Goal: Obtain resource: Download file/media

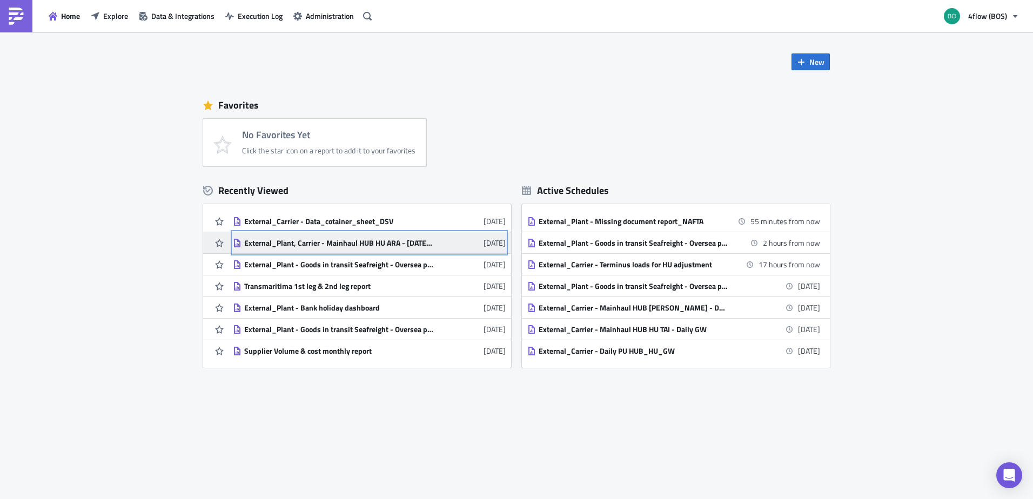
click at [371, 245] on div "External_Plant, Carrier - Mainhaul HUB HU ARA - [DATE] GW" at bounding box center [338, 243] width 189 height 10
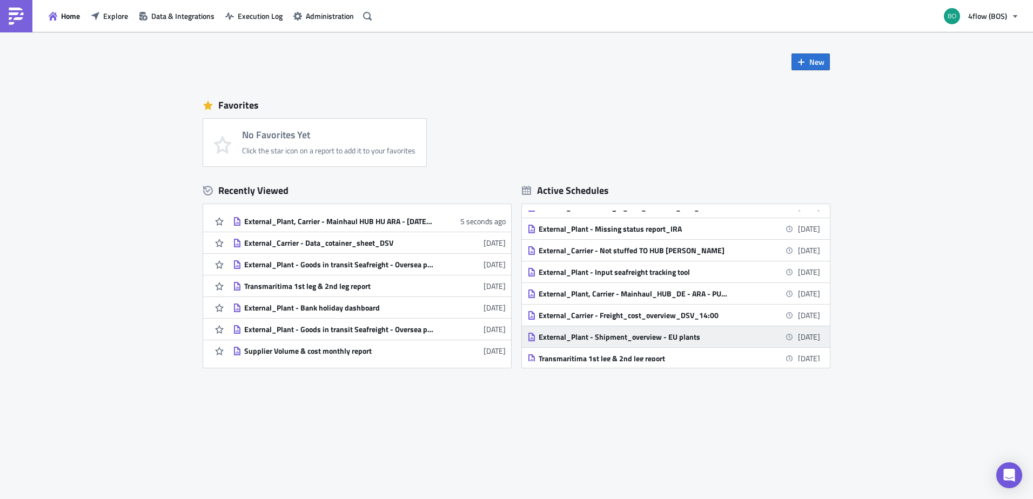
scroll to position [270, 0]
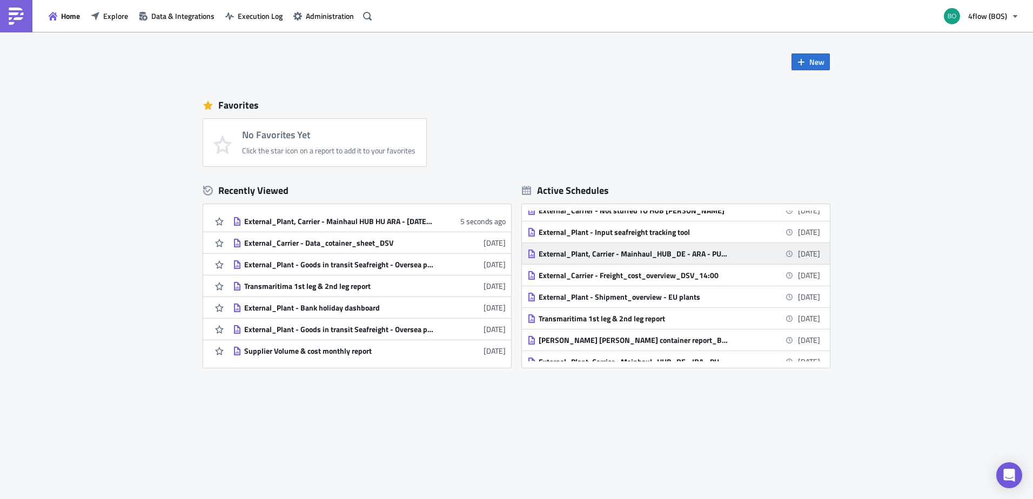
click at [712, 257] on div "External_Plant, Carrier - Mainhaul_HUB_DE - ARA - PU [DATE] - DEL [DATE]" at bounding box center [633, 254] width 189 height 10
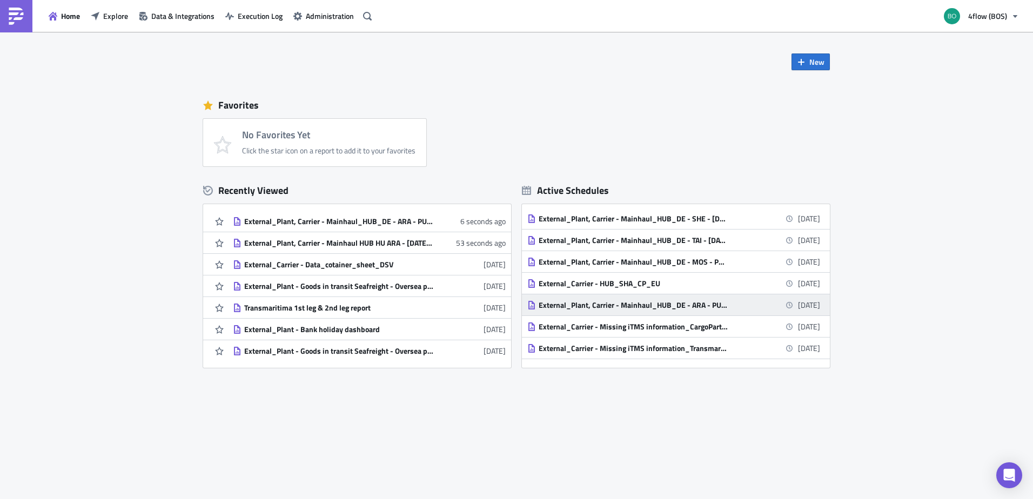
scroll to position [540, 0]
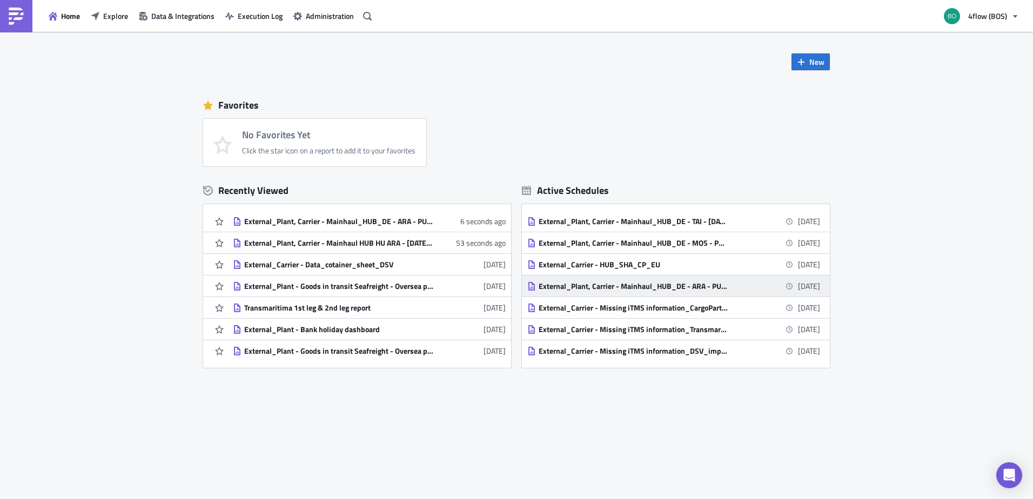
click at [691, 290] on div "External_Plant, Carrier - Mainhaul_HUB_DE - ARA - PU [DATE] - DEL [DATE]" at bounding box center [633, 287] width 189 height 10
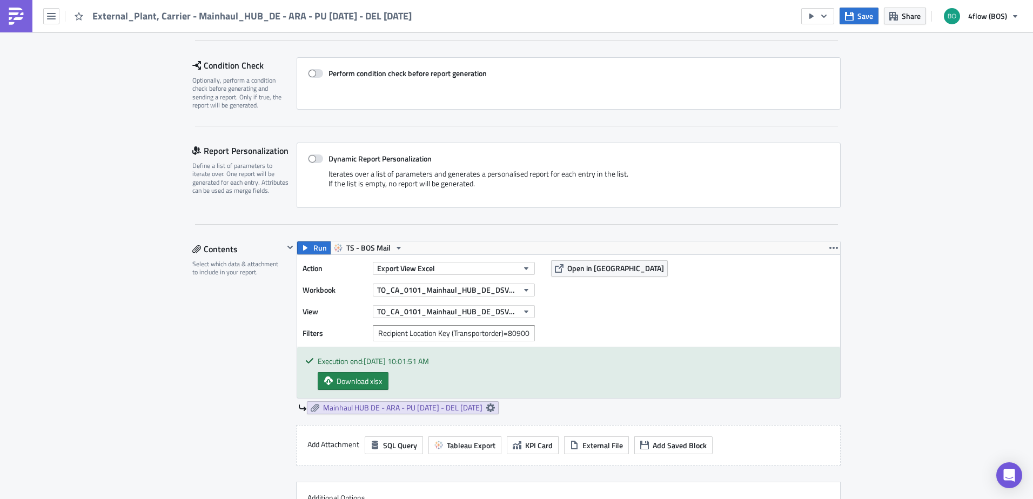
scroll to position [54, 0]
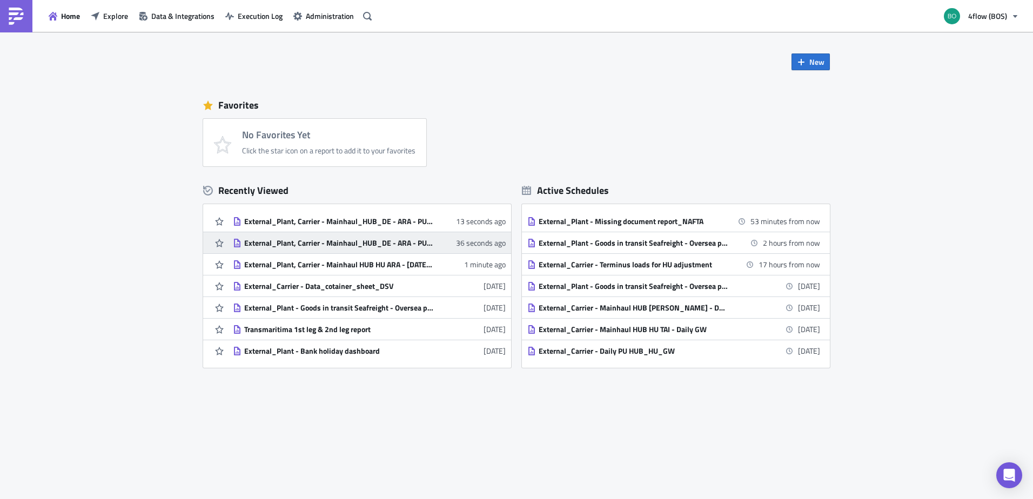
click at [394, 246] on div "External_Plant, Carrier - Mainhaul_HUB_DE - ARA - PU [DATE] - DEL [DATE]" at bounding box center [338, 243] width 189 height 10
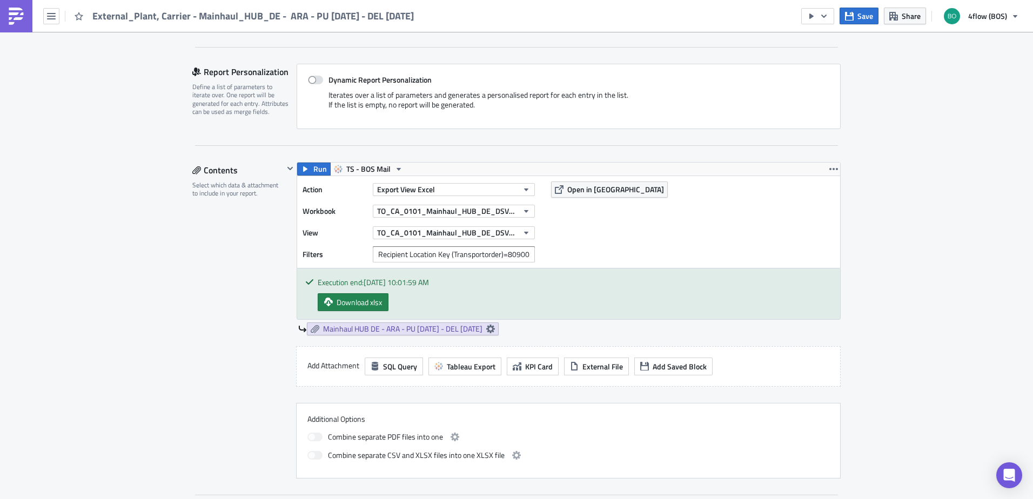
scroll to position [54, 0]
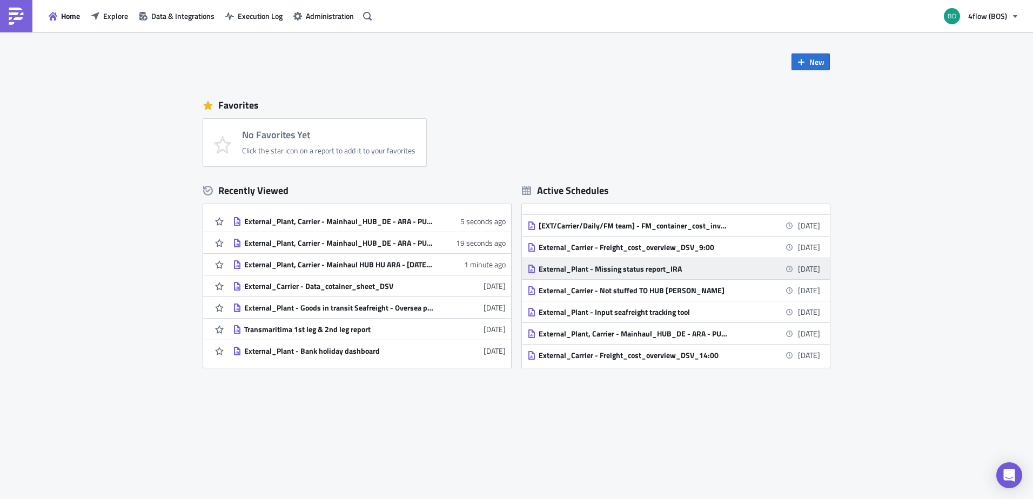
scroll to position [216, 0]
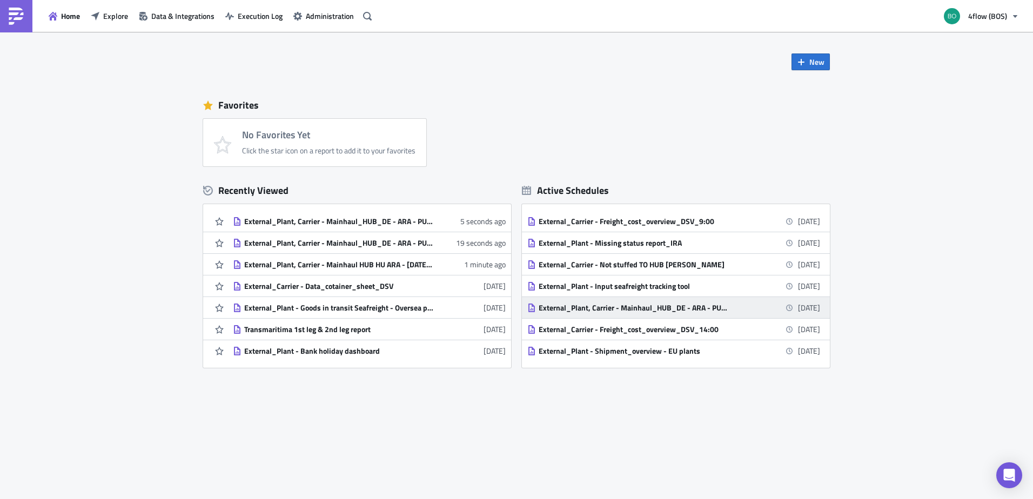
click at [706, 308] on div "External_Plant, Carrier - Mainhaul_HUB_DE - ARA - PU [DATE] - DEL [DATE]" at bounding box center [633, 308] width 189 height 10
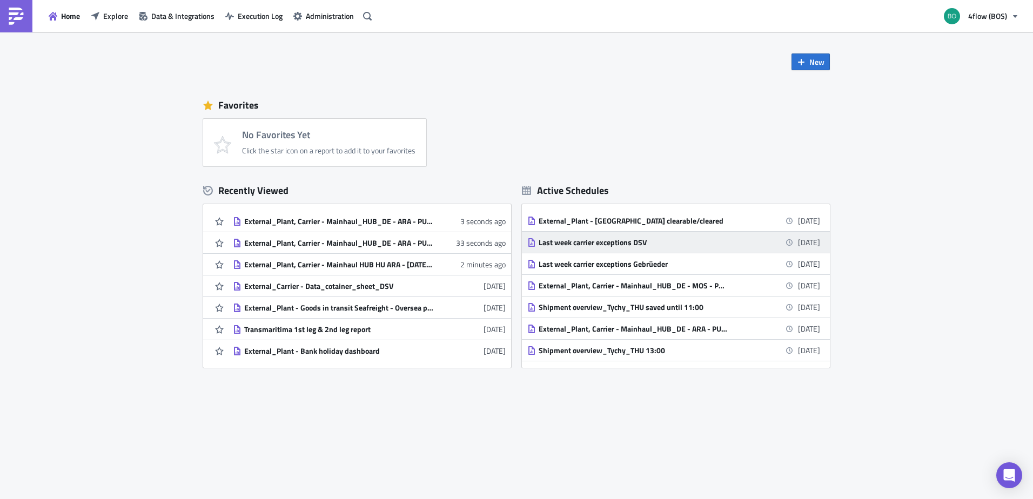
scroll to position [865, 0]
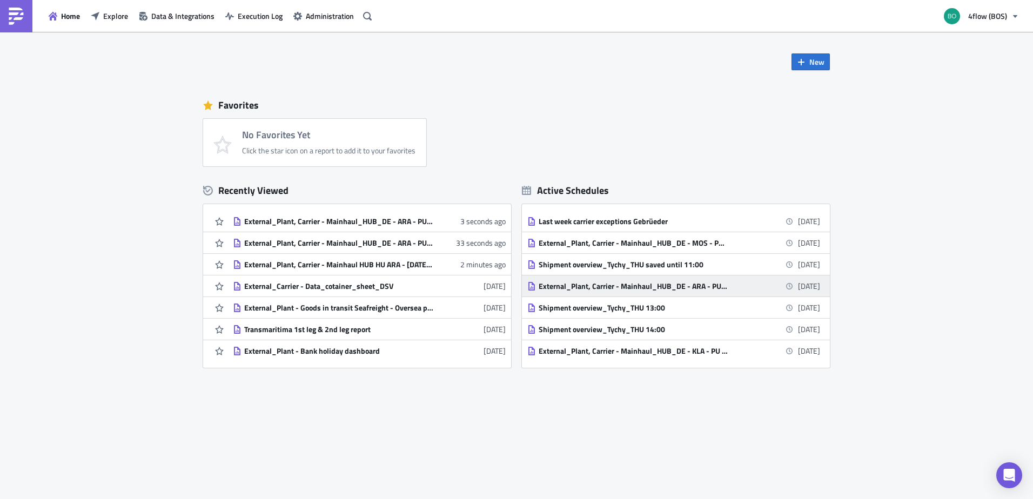
click at [701, 287] on div "External_Plant, Carrier - Mainhaul_HUB_DE - ARA - PU [DATE] - DEL [DATE]" at bounding box center [633, 287] width 189 height 10
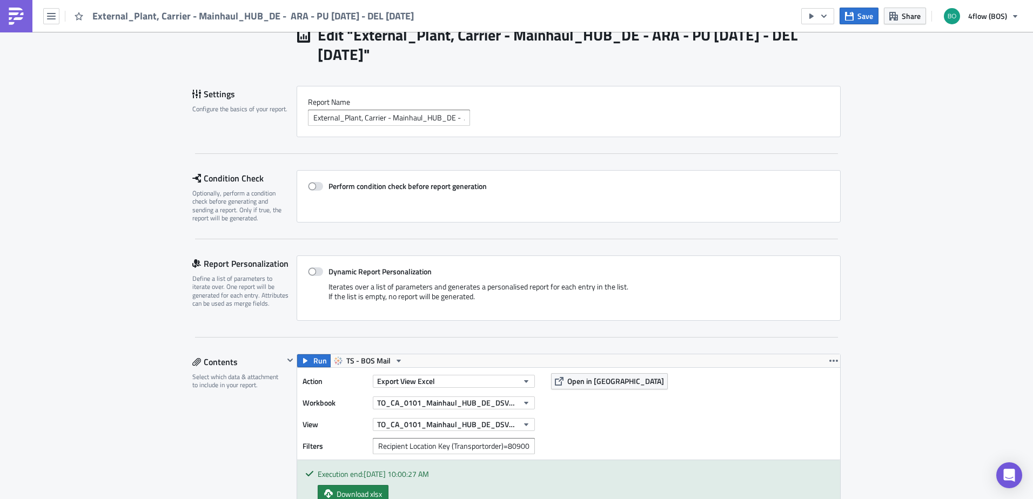
scroll to position [216, 0]
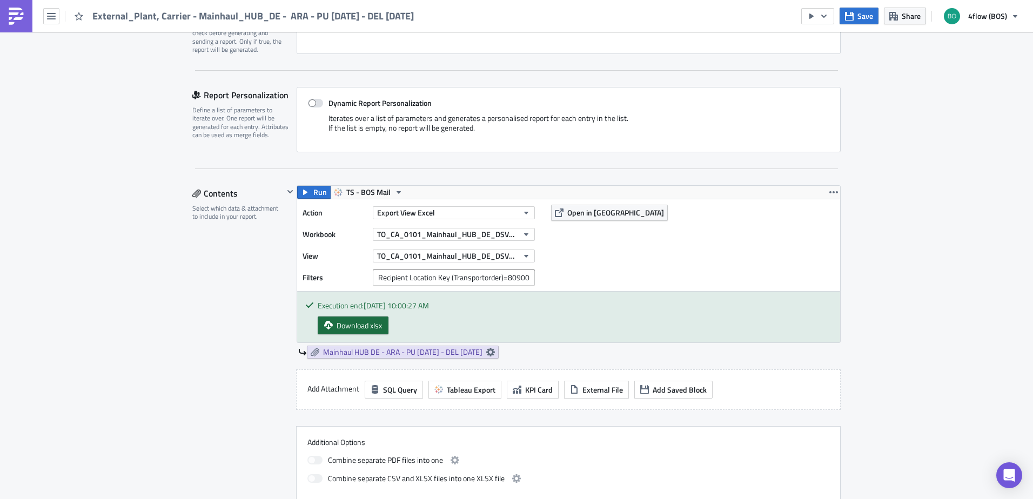
click at [373, 327] on span "Download xlsx" at bounding box center [359, 325] width 45 height 11
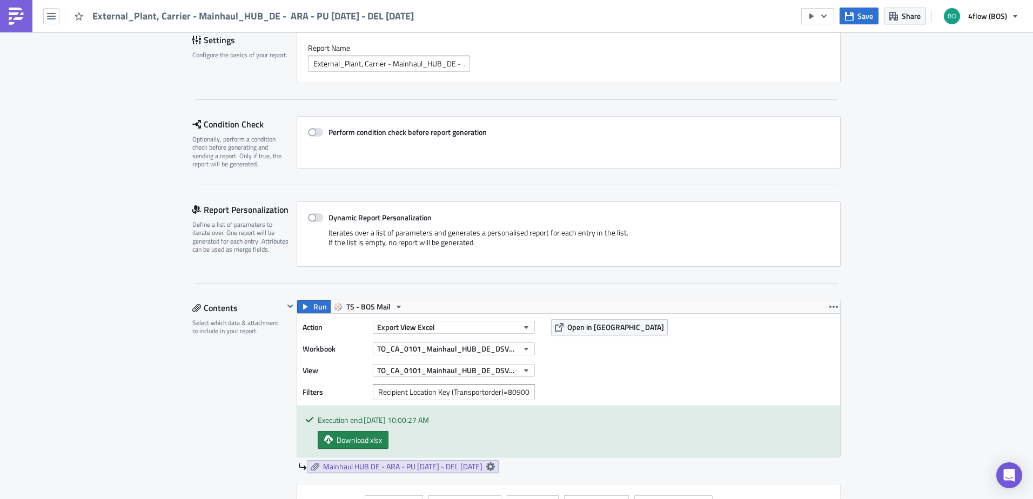
scroll to position [0, 0]
